Goal: Check status: Check status

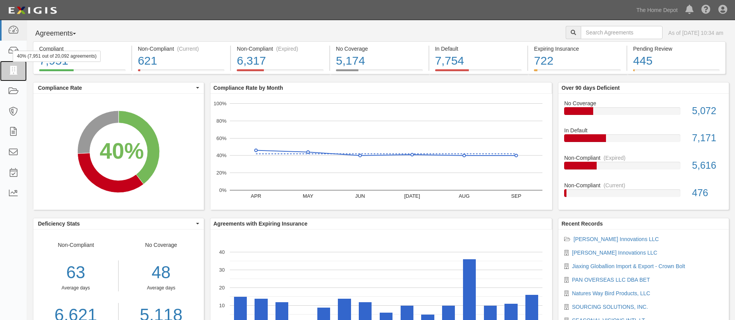
drag, startPoint x: 18, startPoint y: 70, endPoint x: 77, endPoint y: 60, distance: 59.7
click at [19, 70] on link at bounding box center [13, 71] width 27 height 21
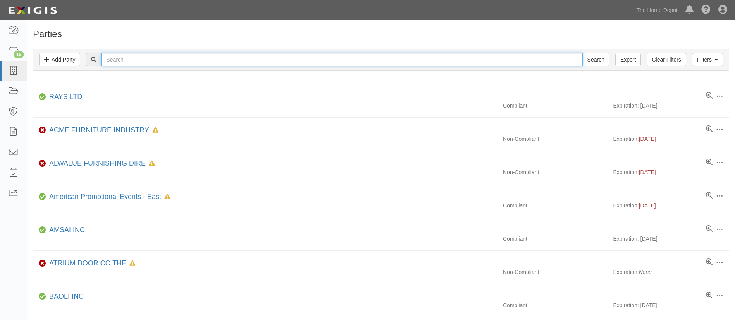
click at [172, 57] on input "text" at bounding box center [341, 59] width 481 height 13
click at [205, 61] on input "text" at bounding box center [341, 59] width 481 height 13
paste input "[PERSON_NAME] GROUP LIMITED - Crown Bolt"
type input "[PERSON_NAME] GROUP LIMITED - Crown Bolt"
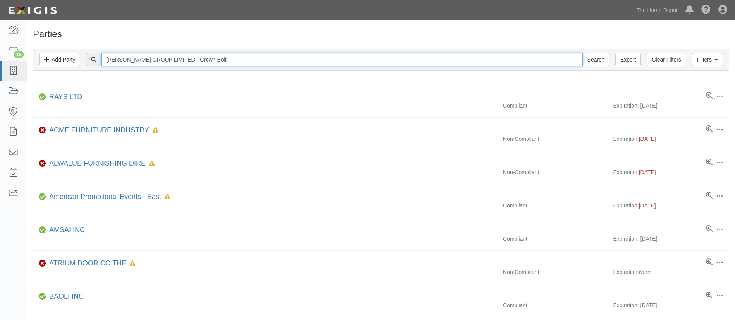
click at [582, 53] on input "Search" at bounding box center [595, 59] width 27 height 13
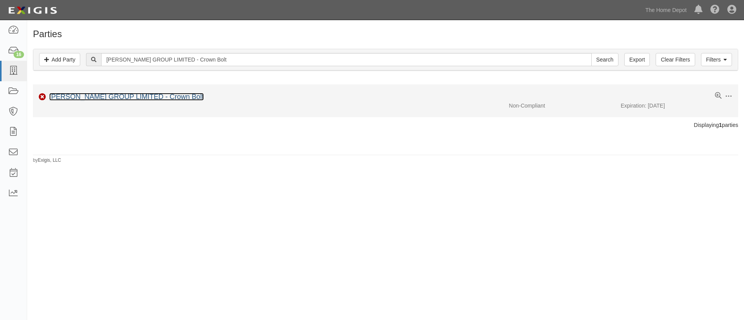
click at [114, 96] on link "[PERSON_NAME] GROUP LIMITED - Crown Bolt" at bounding box center [126, 97] width 155 height 8
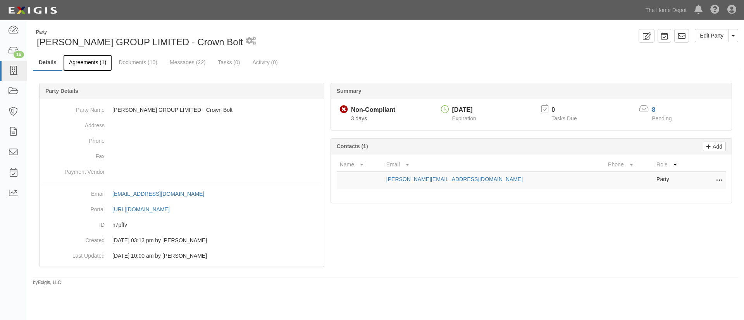
click at [93, 65] on link "Agreements (1)" at bounding box center [87, 63] width 49 height 17
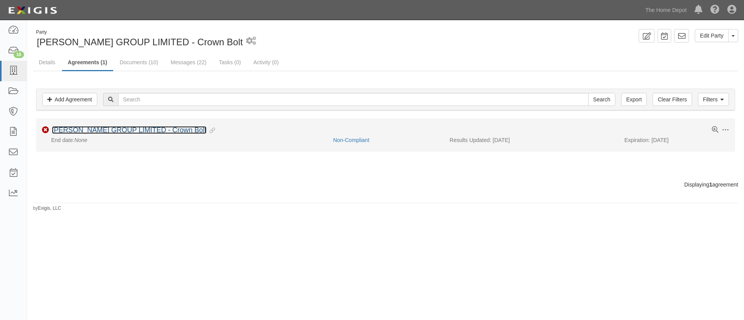
click at [118, 127] on link "[PERSON_NAME] GROUP LIMITED - Crown Bolt" at bounding box center [129, 130] width 155 height 8
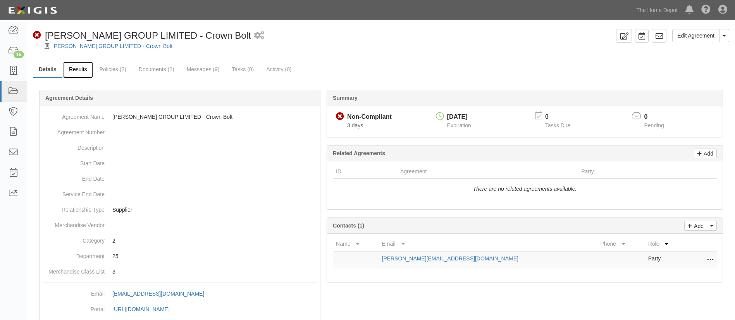
click at [79, 70] on link "Results" at bounding box center [78, 70] width 30 height 17
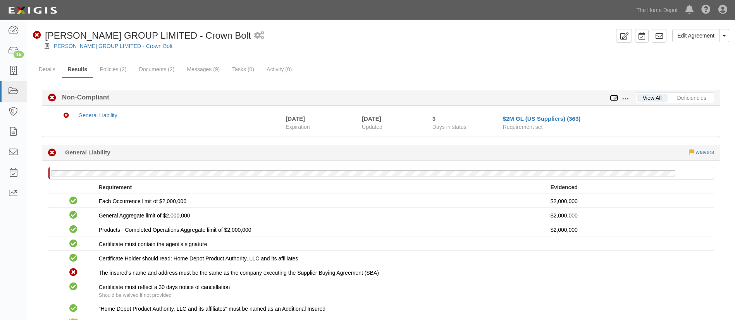
click at [616, 98] on icon at bounding box center [614, 98] width 9 height 5
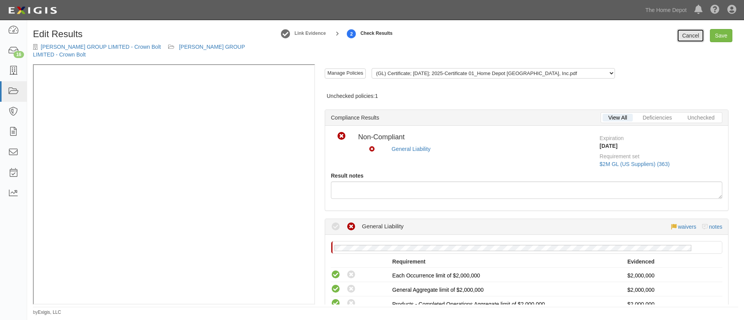
click at [688, 34] on link "Cancel" at bounding box center [690, 35] width 27 height 13
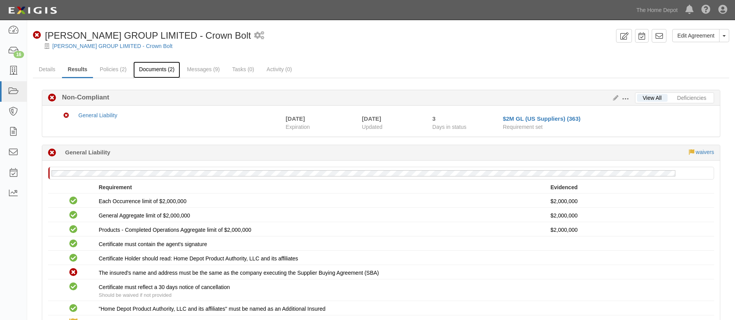
click at [167, 73] on link "Documents (2)" at bounding box center [156, 70] width 47 height 17
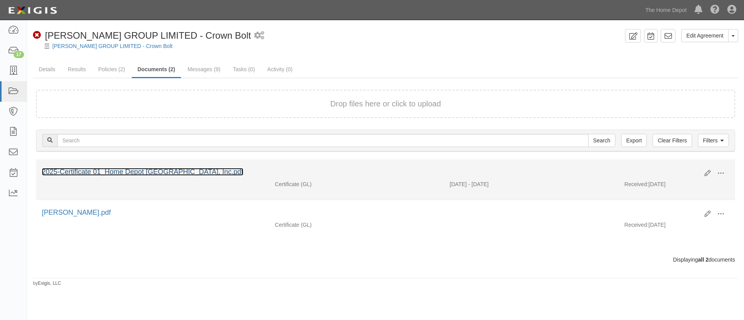
click at [115, 172] on link "2025-Certificate 01_Home Depot [GEOGRAPHIC_DATA], Inc.pdf" at bounding box center [142, 172] width 201 height 8
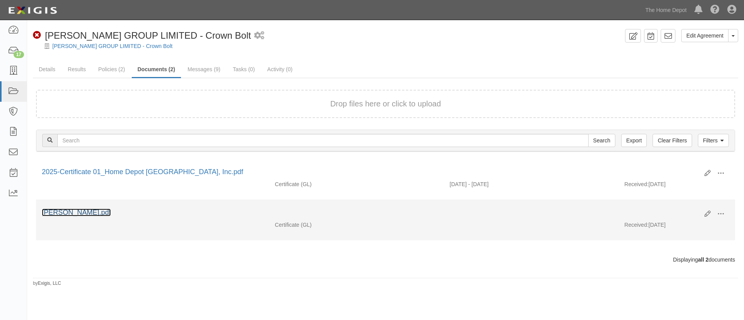
click at [79, 209] on link "[PERSON_NAME].pdf" at bounding box center [76, 213] width 69 height 8
click at [66, 212] on link "[PERSON_NAME].pdf" at bounding box center [76, 213] width 69 height 8
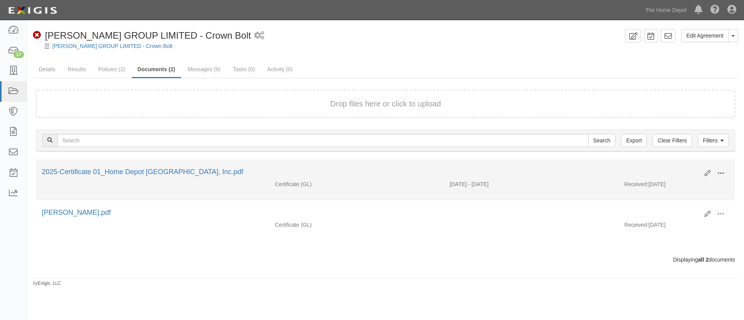
click at [721, 173] on span at bounding box center [720, 173] width 7 height 7
click at [679, 216] on link "Archive" at bounding box center [682, 213] width 61 height 14
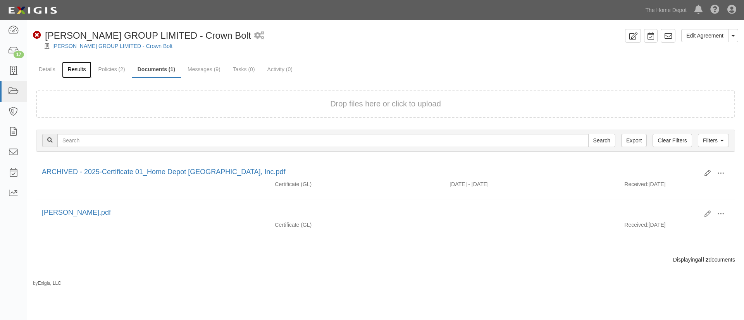
click at [74, 71] on link "Results" at bounding box center [77, 70] width 30 height 17
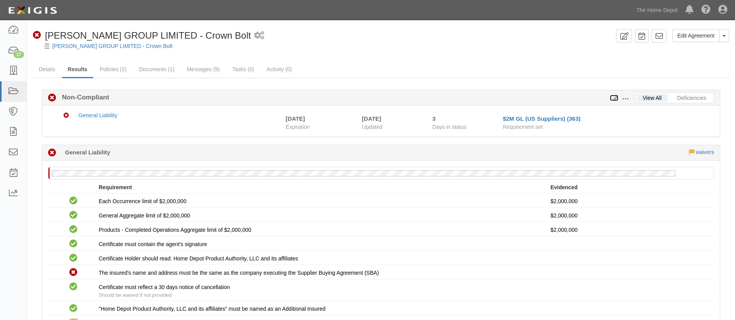
click at [611, 97] on icon at bounding box center [614, 98] width 9 height 5
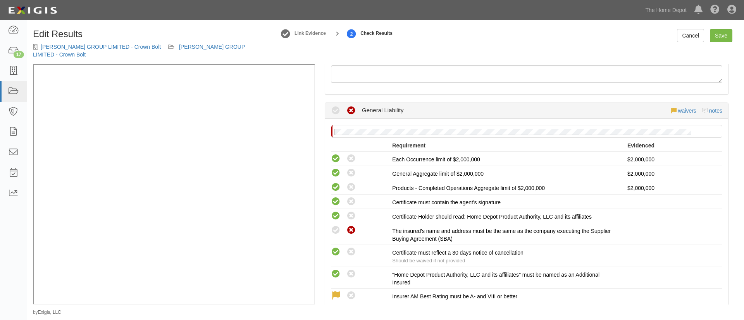
scroll to position [174, 0]
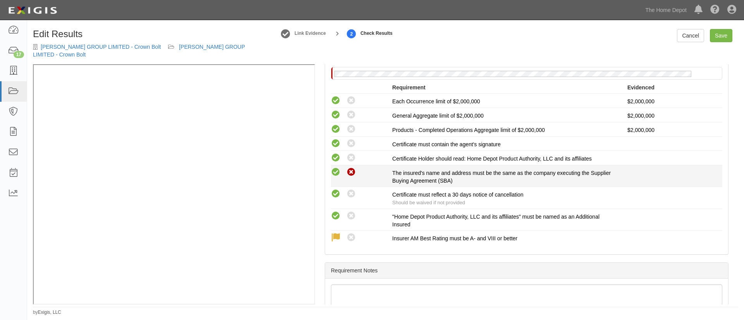
click at [335, 168] on icon at bounding box center [336, 173] width 10 height 10
radio input "true"
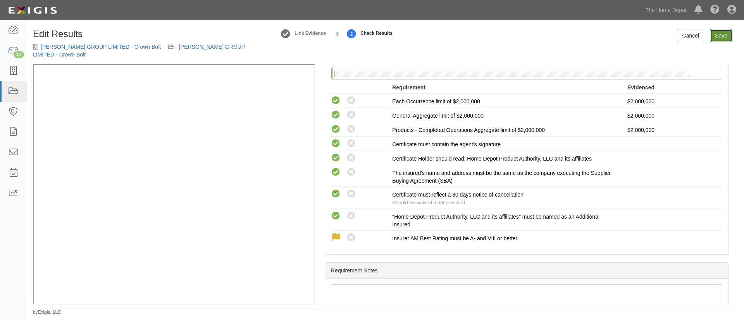
click at [715, 33] on link "Save" at bounding box center [720, 35] width 22 height 13
radio input "true"
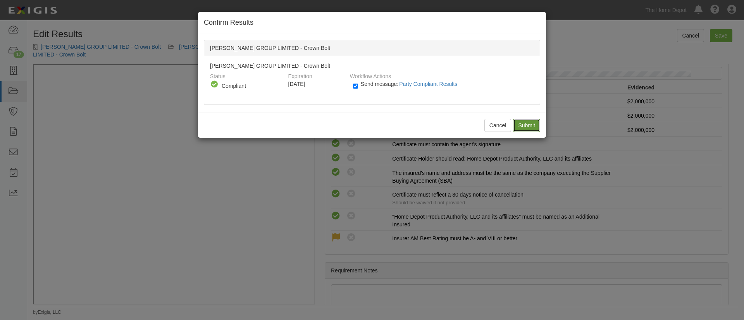
click at [538, 122] on input "Submit" at bounding box center [526, 125] width 27 height 13
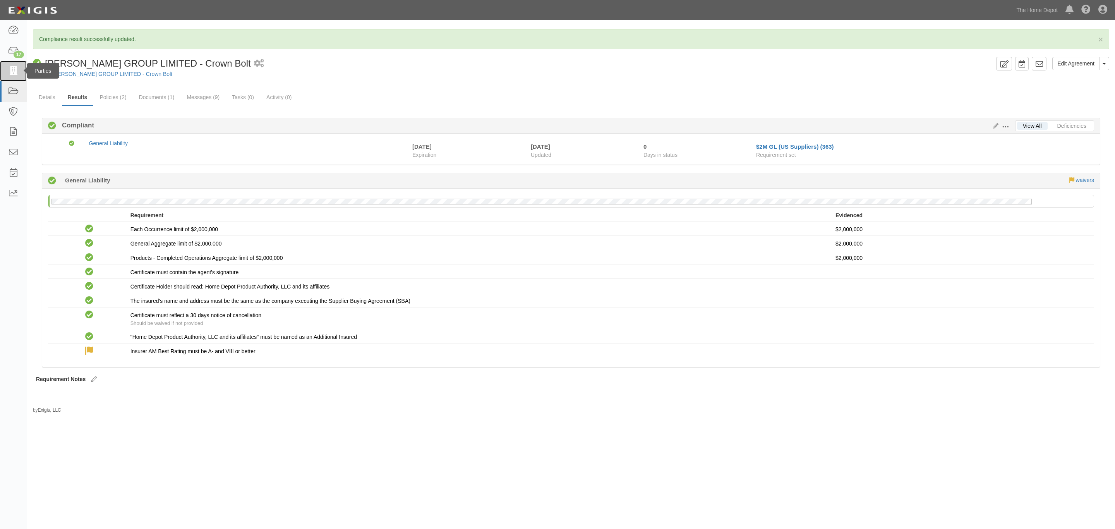
click at [14, 63] on link at bounding box center [13, 71] width 27 height 21
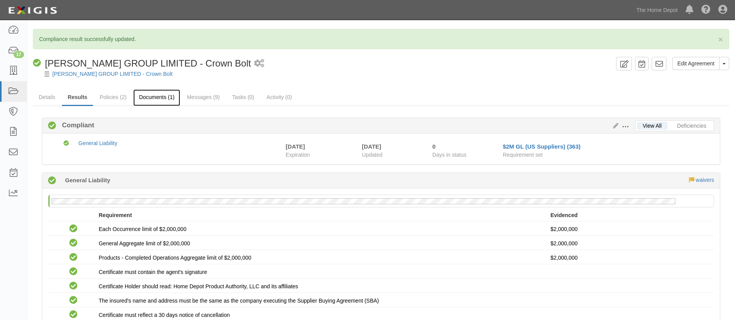
click at [167, 94] on link "Documents (1)" at bounding box center [156, 97] width 47 height 17
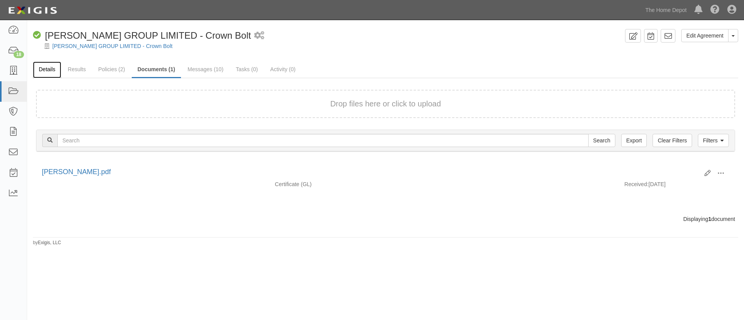
click at [58, 69] on link "Details" at bounding box center [47, 70] width 28 height 17
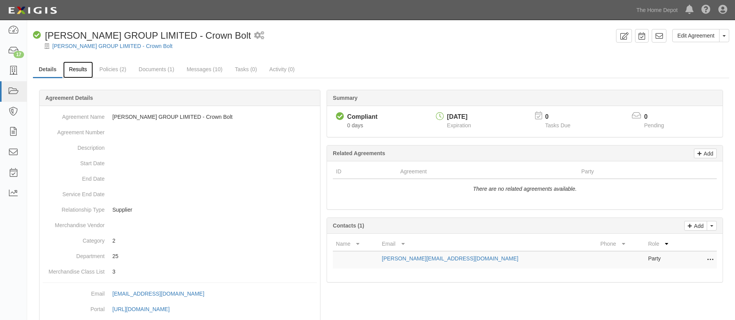
click at [81, 68] on link "Results" at bounding box center [78, 70] width 30 height 17
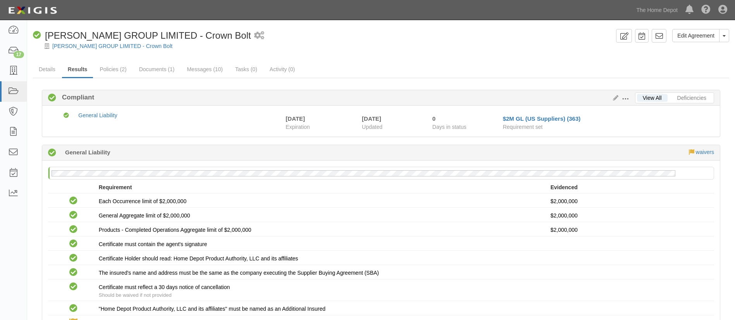
click at [625, 96] on span at bounding box center [625, 99] width 7 height 7
click at [559, 62] on ul "Details Results Policies (2) Documents (1) Messages (10) Tasks (0) Activity (0)" at bounding box center [381, 70] width 696 height 17
click at [653, 98] on link "View All" at bounding box center [652, 98] width 31 height 8
click at [684, 96] on link "Deficiencies" at bounding box center [691, 98] width 41 height 8
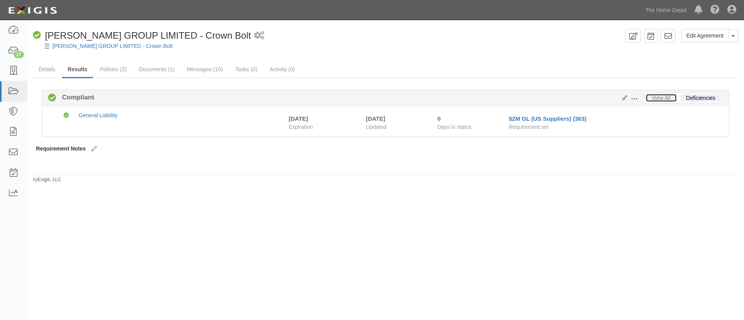
click at [650, 94] on link "View All" at bounding box center [661, 98] width 31 height 8
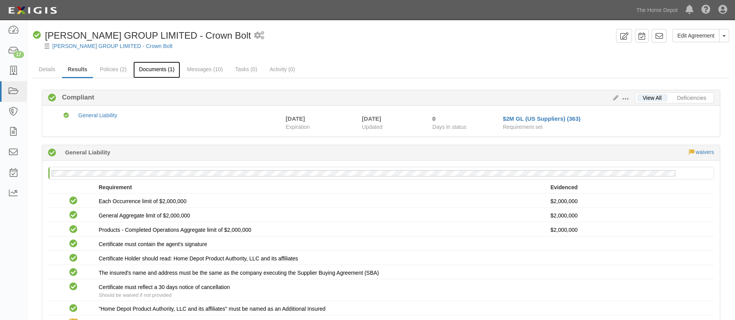
click at [169, 72] on link "Documents (1)" at bounding box center [156, 70] width 47 height 17
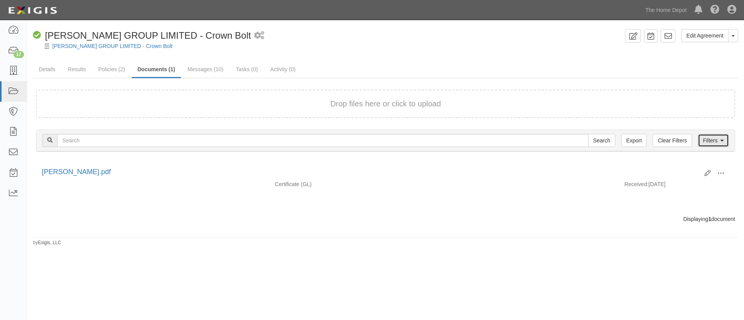
click at [720, 146] on link "Filters" at bounding box center [712, 140] width 31 height 13
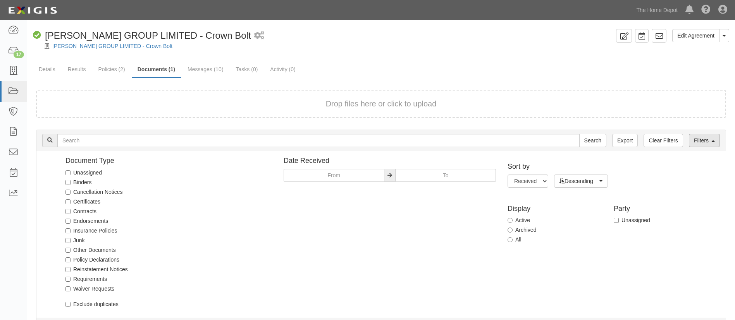
click at [720, 146] on div "Filters Clear Filters Export Search Filters" at bounding box center [380, 140] width 689 height 21
click at [715, 141] on link "Filters" at bounding box center [704, 140] width 31 height 13
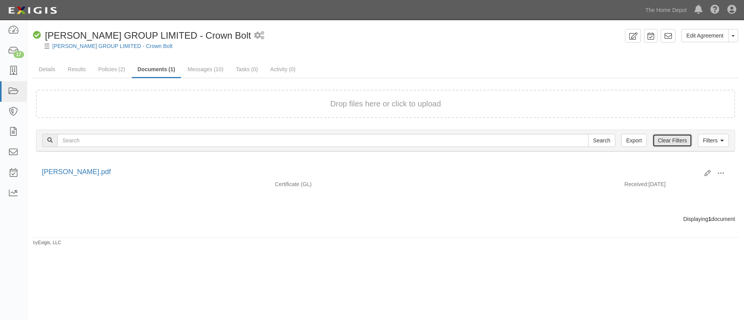
click at [664, 141] on link "Clear Filters" at bounding box center [671, 140] width 39 height 13
